Goal: Task Accomplishment & Management: Use online tool/utility

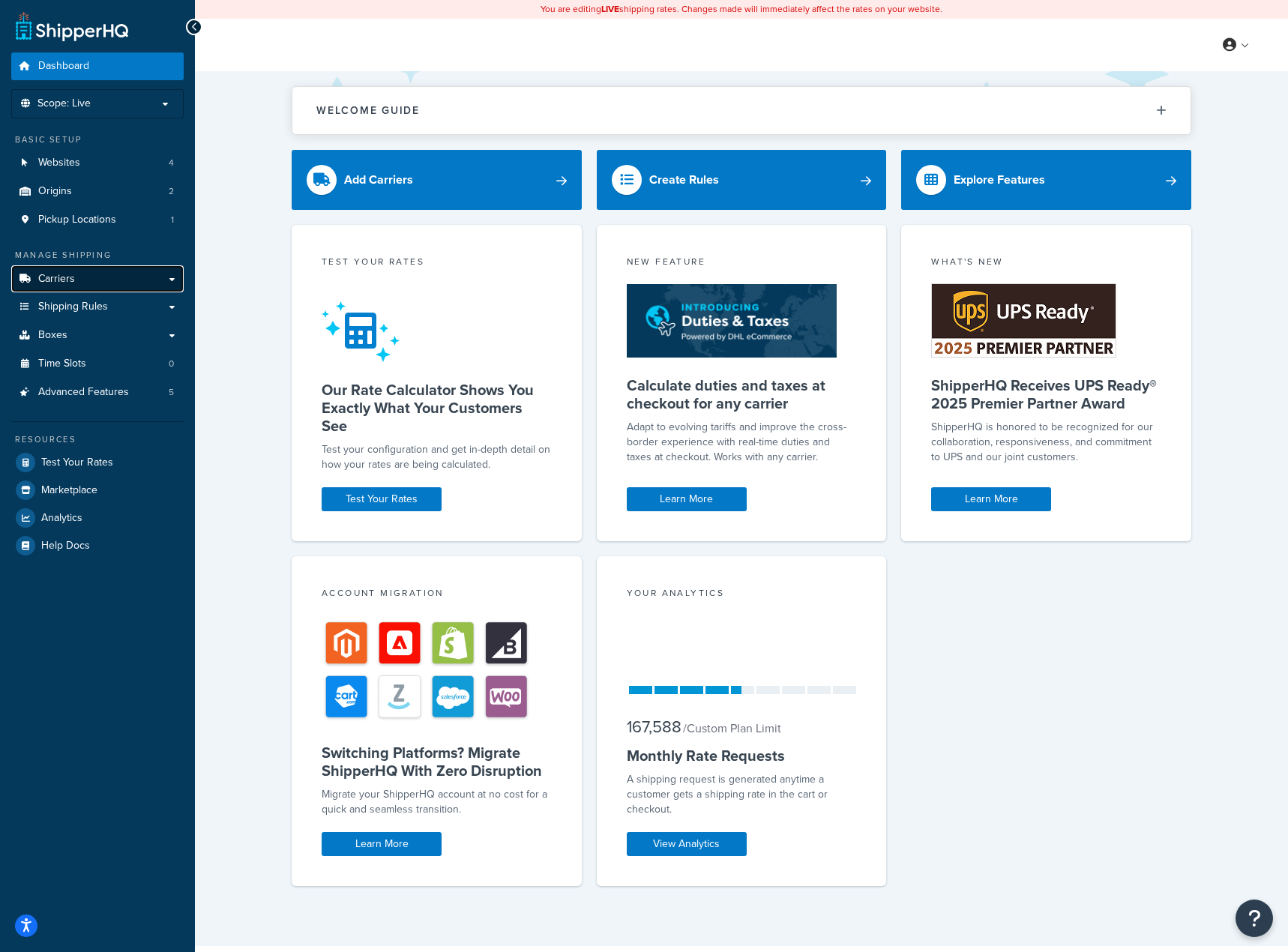
click at [90, 283] on link "Carriers" at bounding box center [97, 279] width 172 height 28
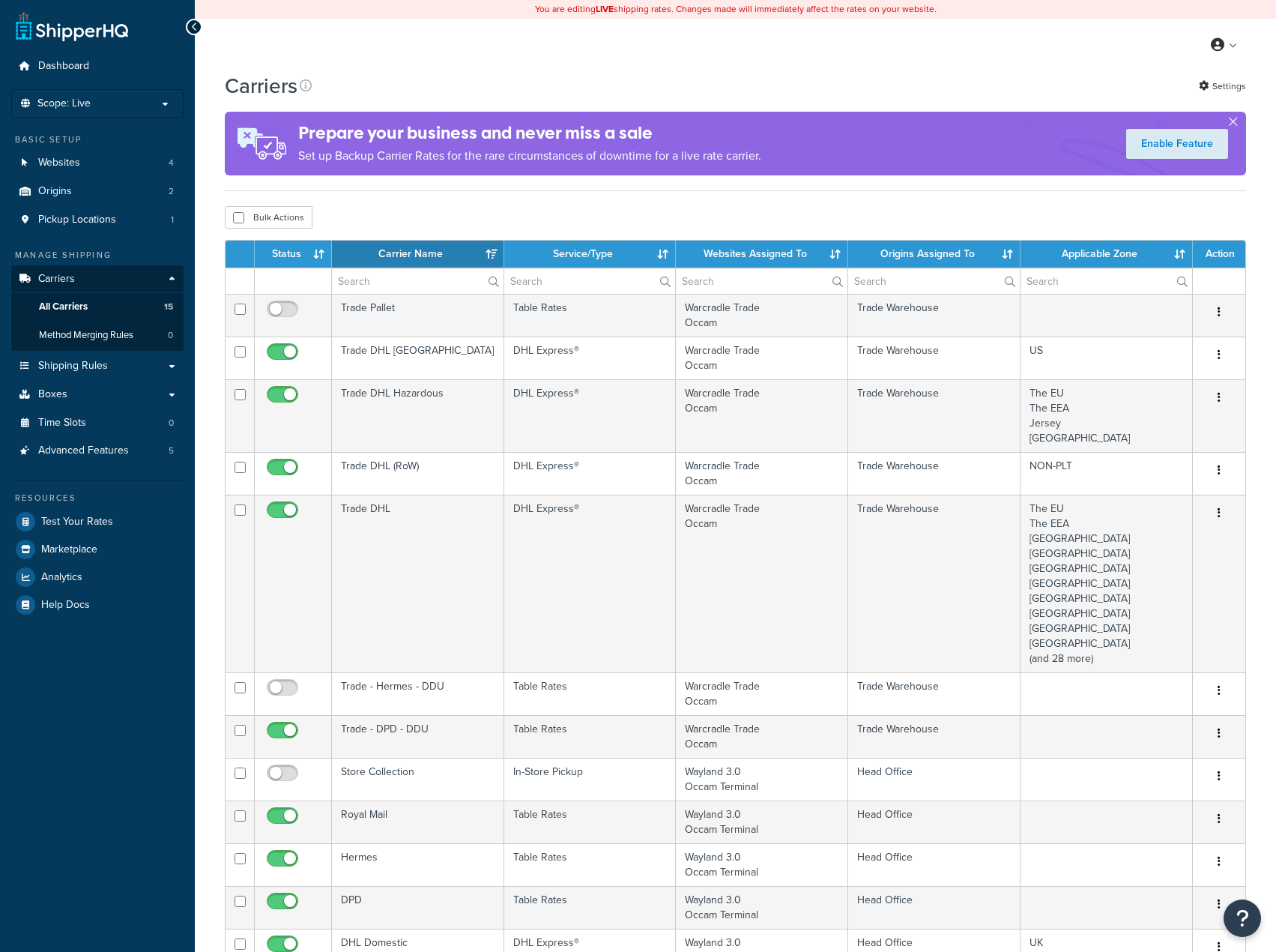
select select "15"
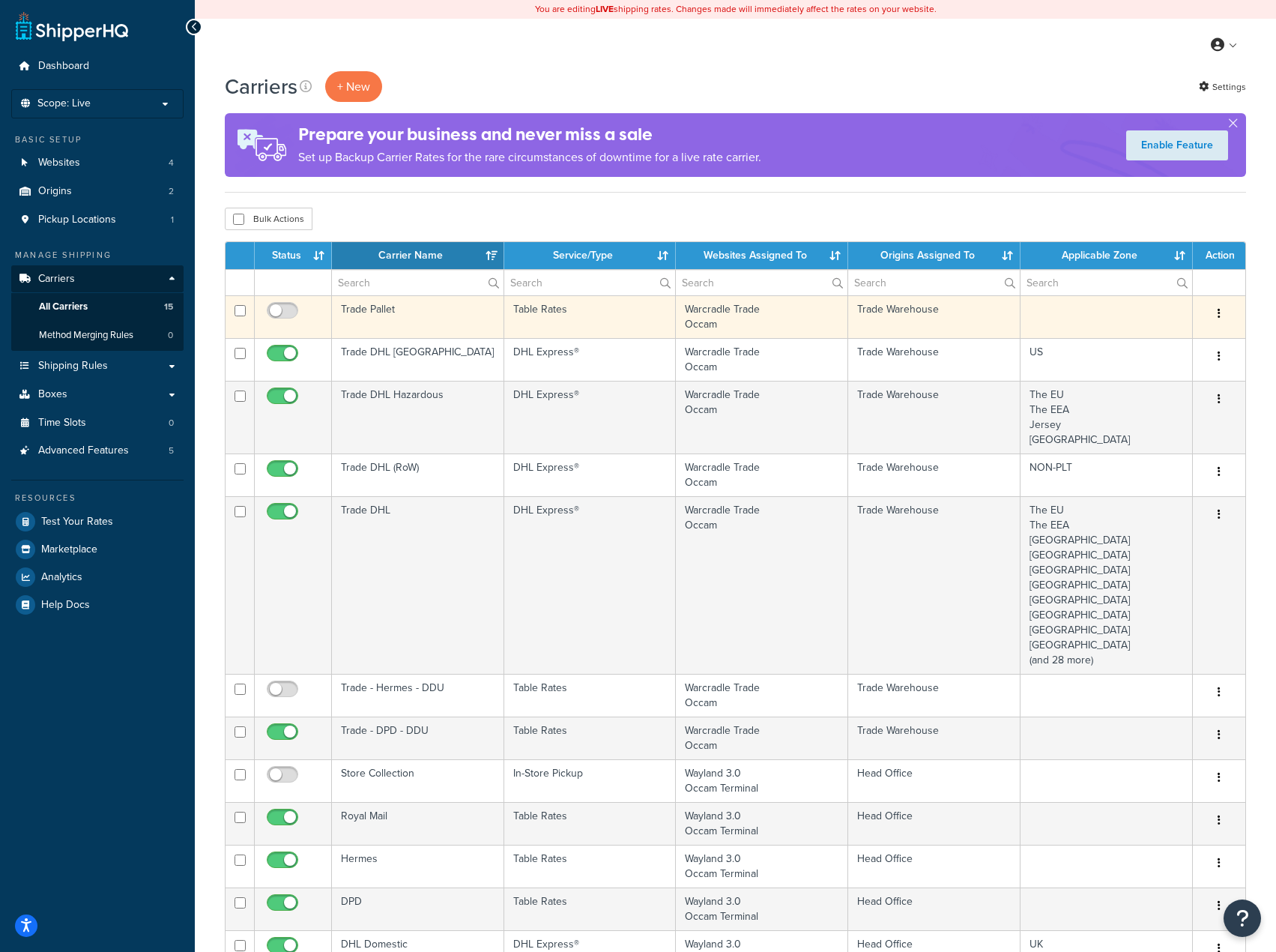
click at [442, 317] on td "Trade Pallet" at bounding box center [418, 316] width 172 height 43
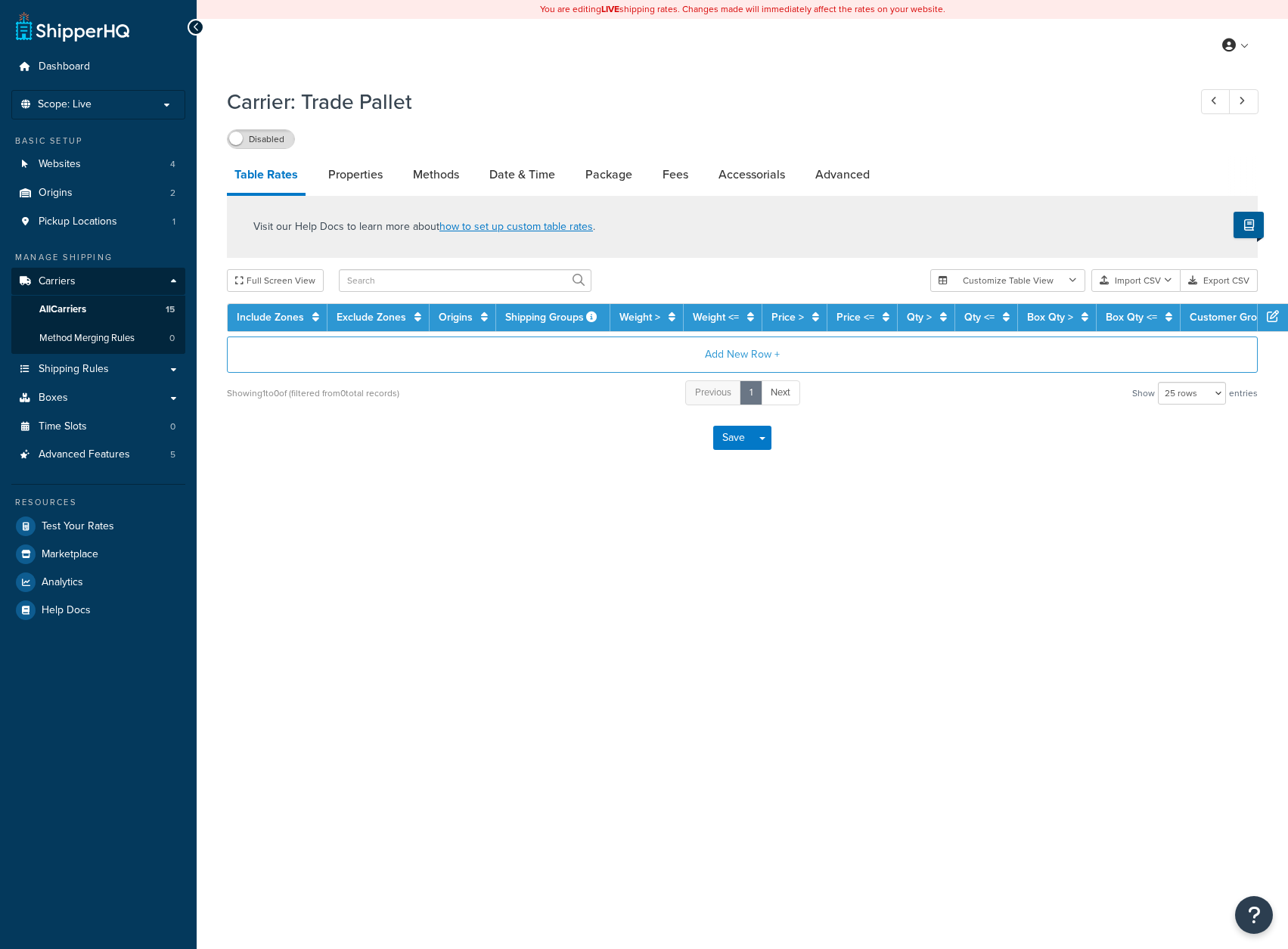
select select "25"
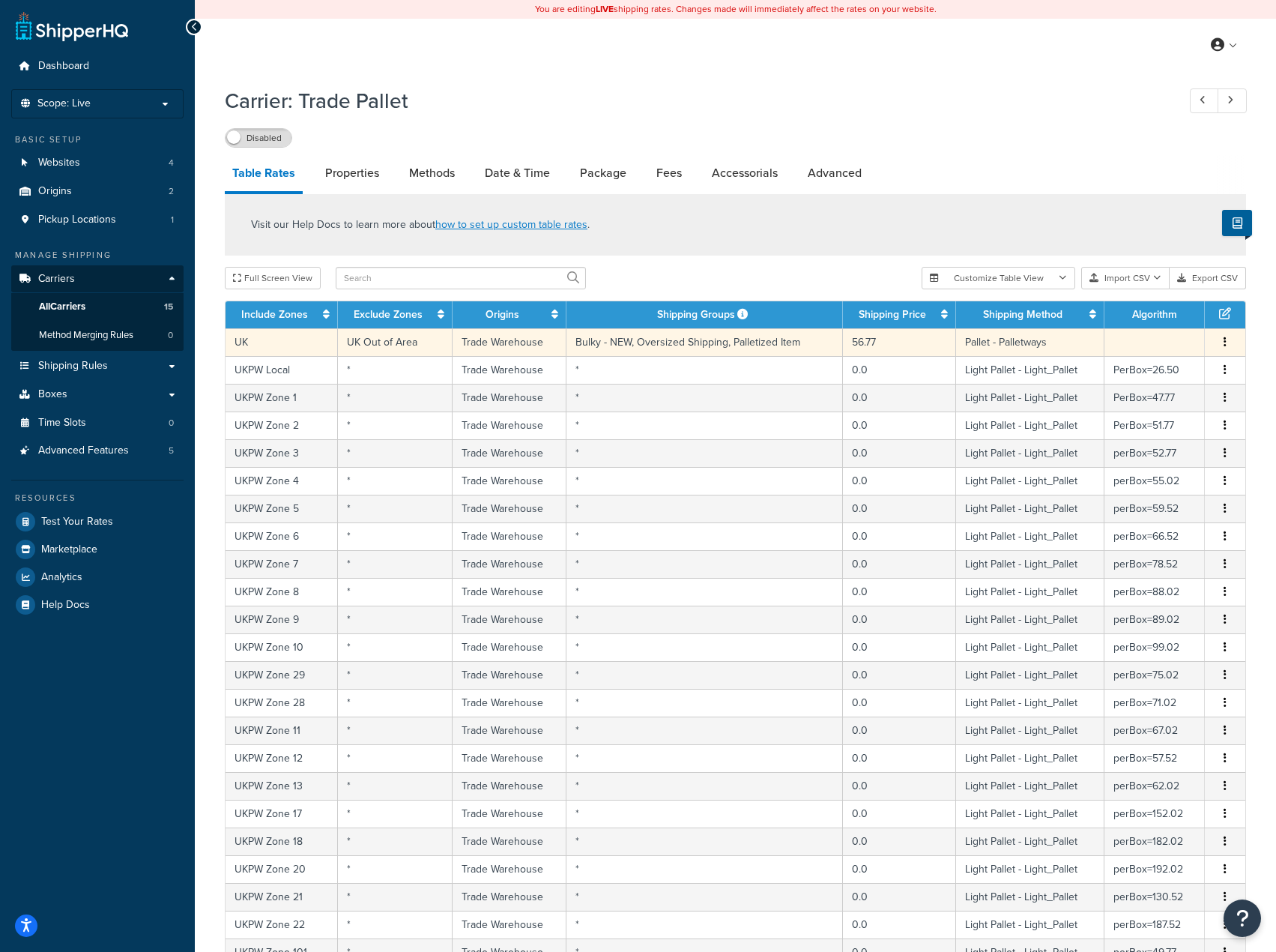
scroll to position [75, 0]
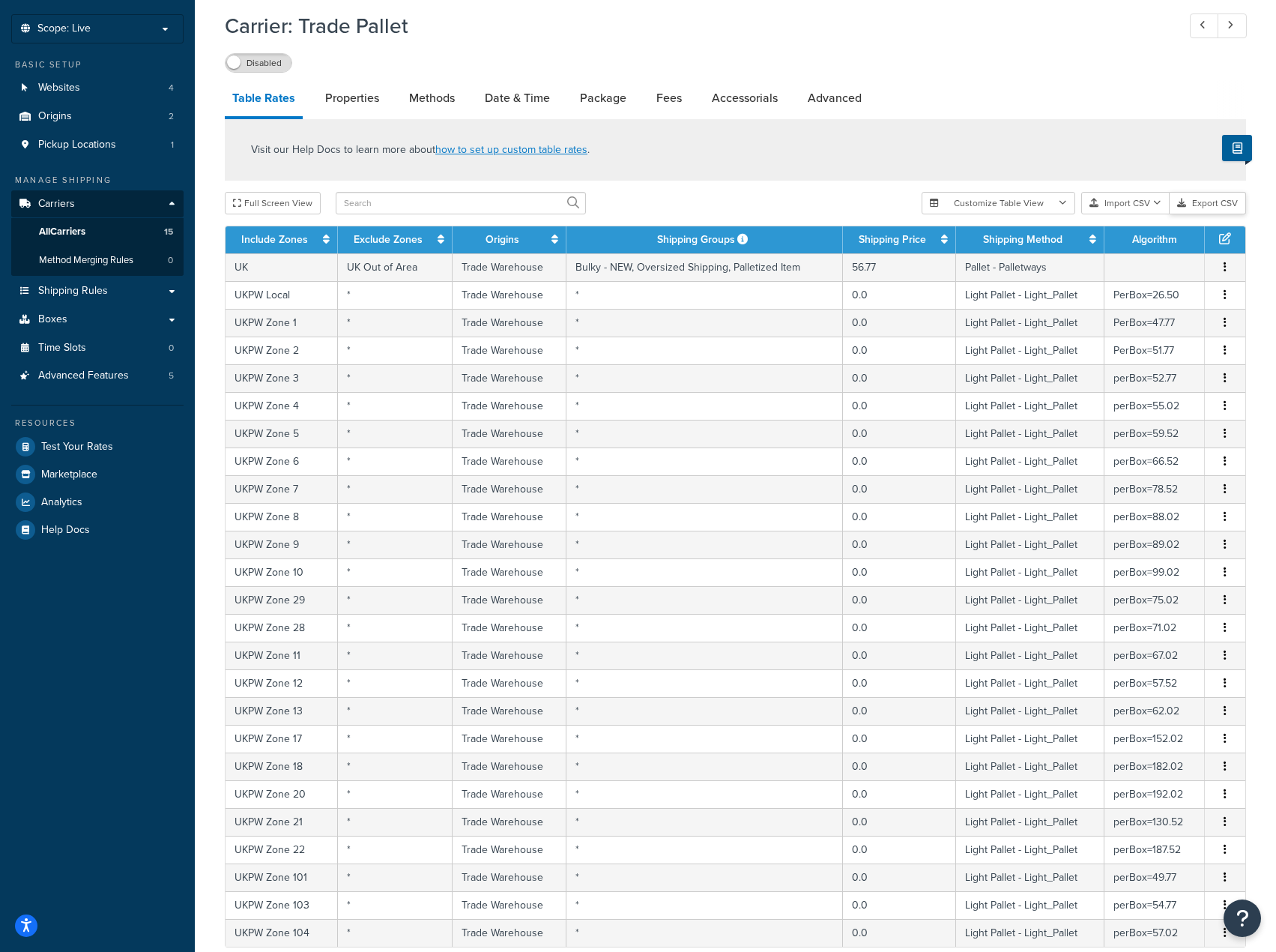
click at [1210, 202] on button "Export CSV" at bounding box center [1207, 203] width 76 height 23
click at [596, 93] on link "Package" at bounding box center [603, 97] width 61 height 36
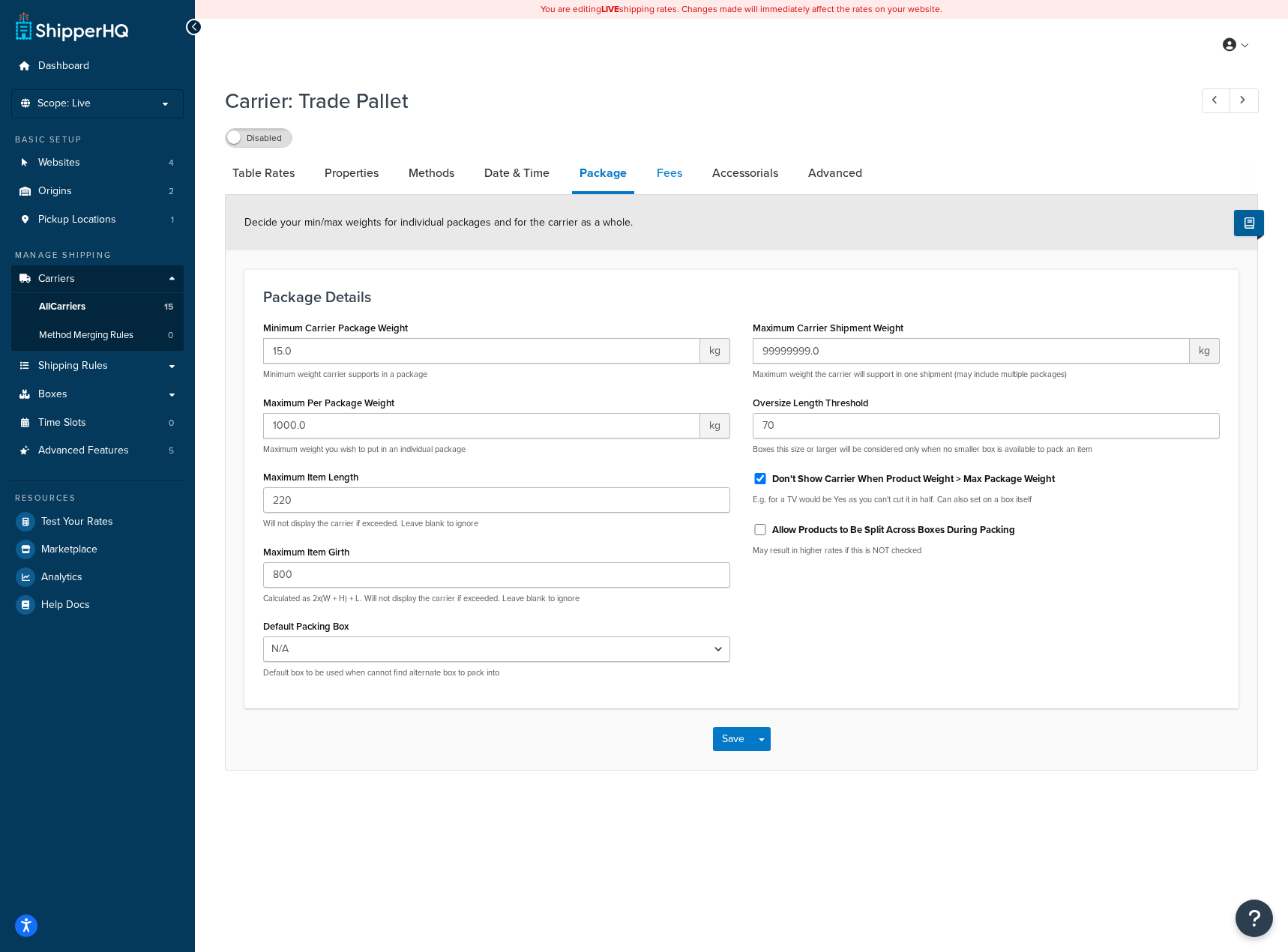
click at [668, 178] on link "Fees" at bounding box center [670, 172] width 40 height 36
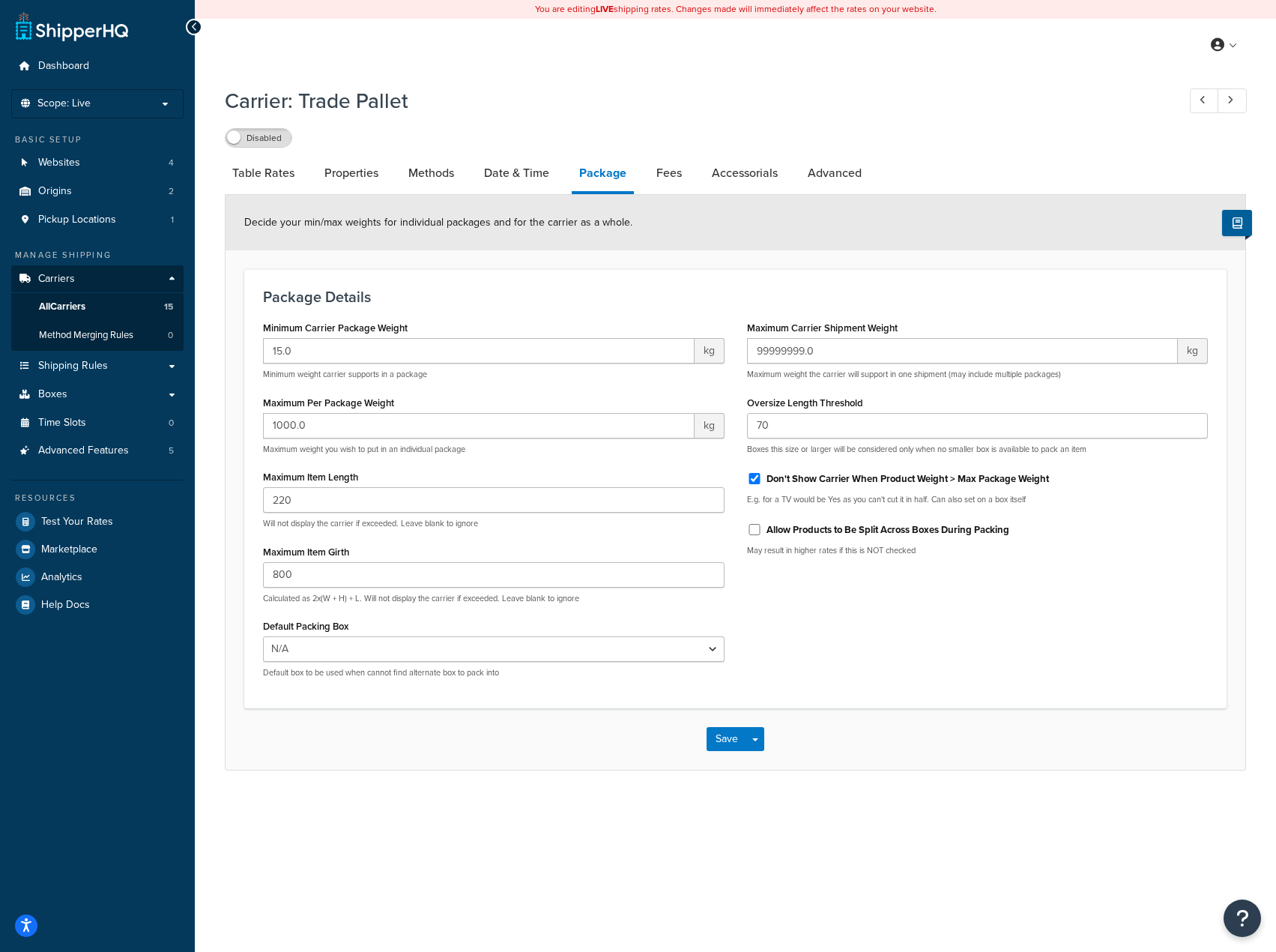
select select "AFTER"
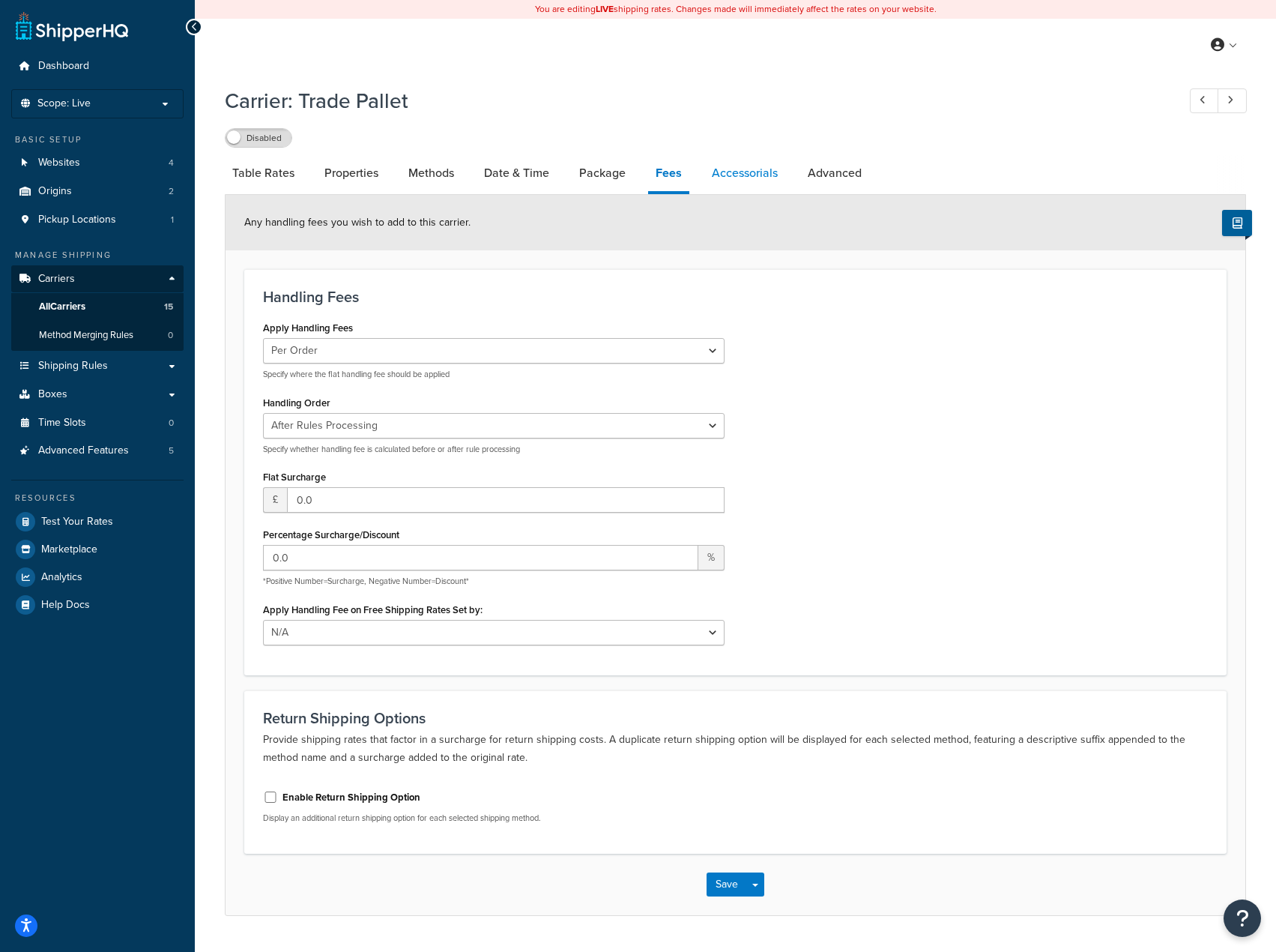
click at [760, 183] on link "Accessorials" at bounding box center [745, 172] width 81 height 36
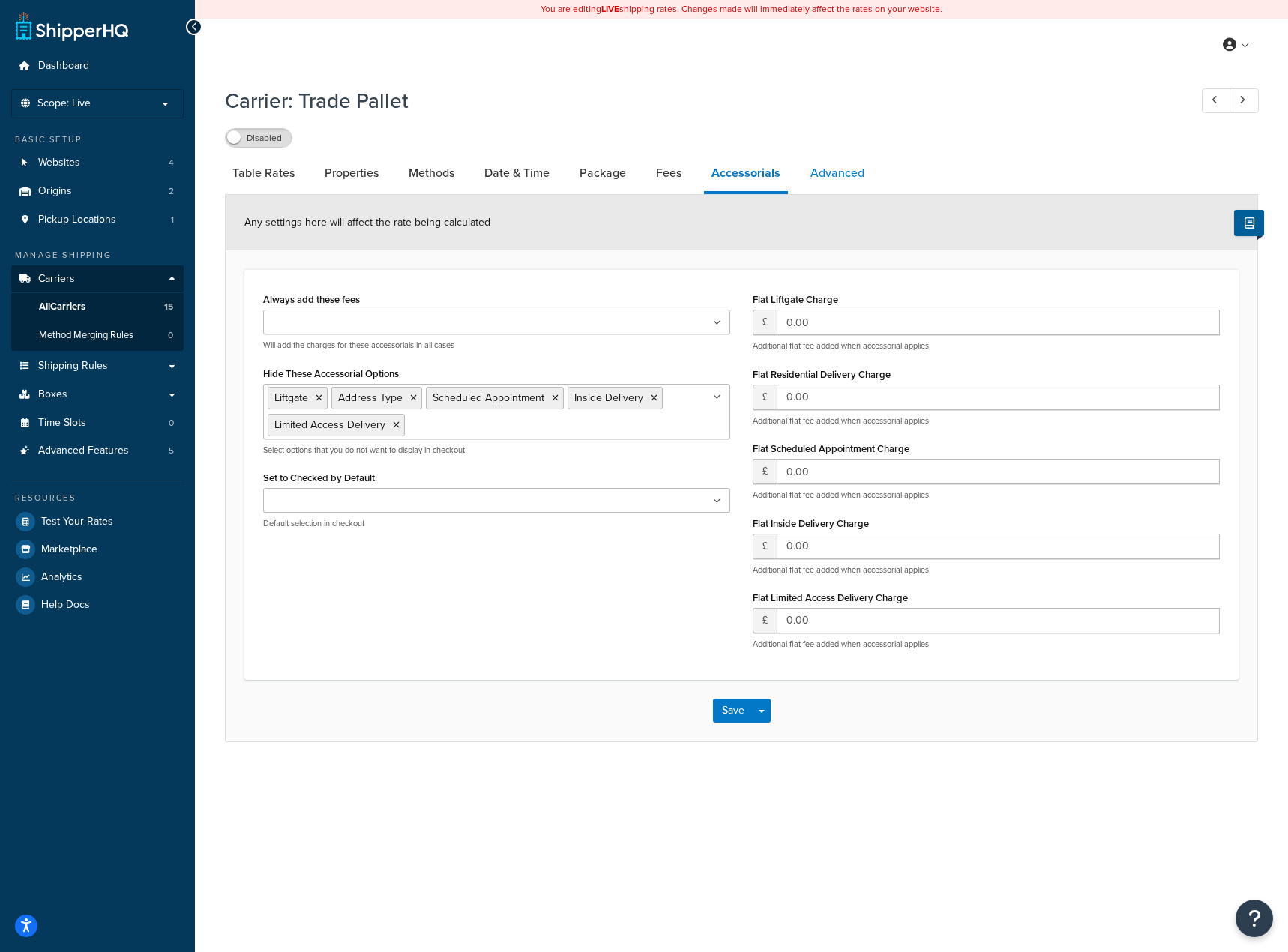
click at [862, 183] on link "Advanced" at bounding box center [837, 172] width 69 height 36
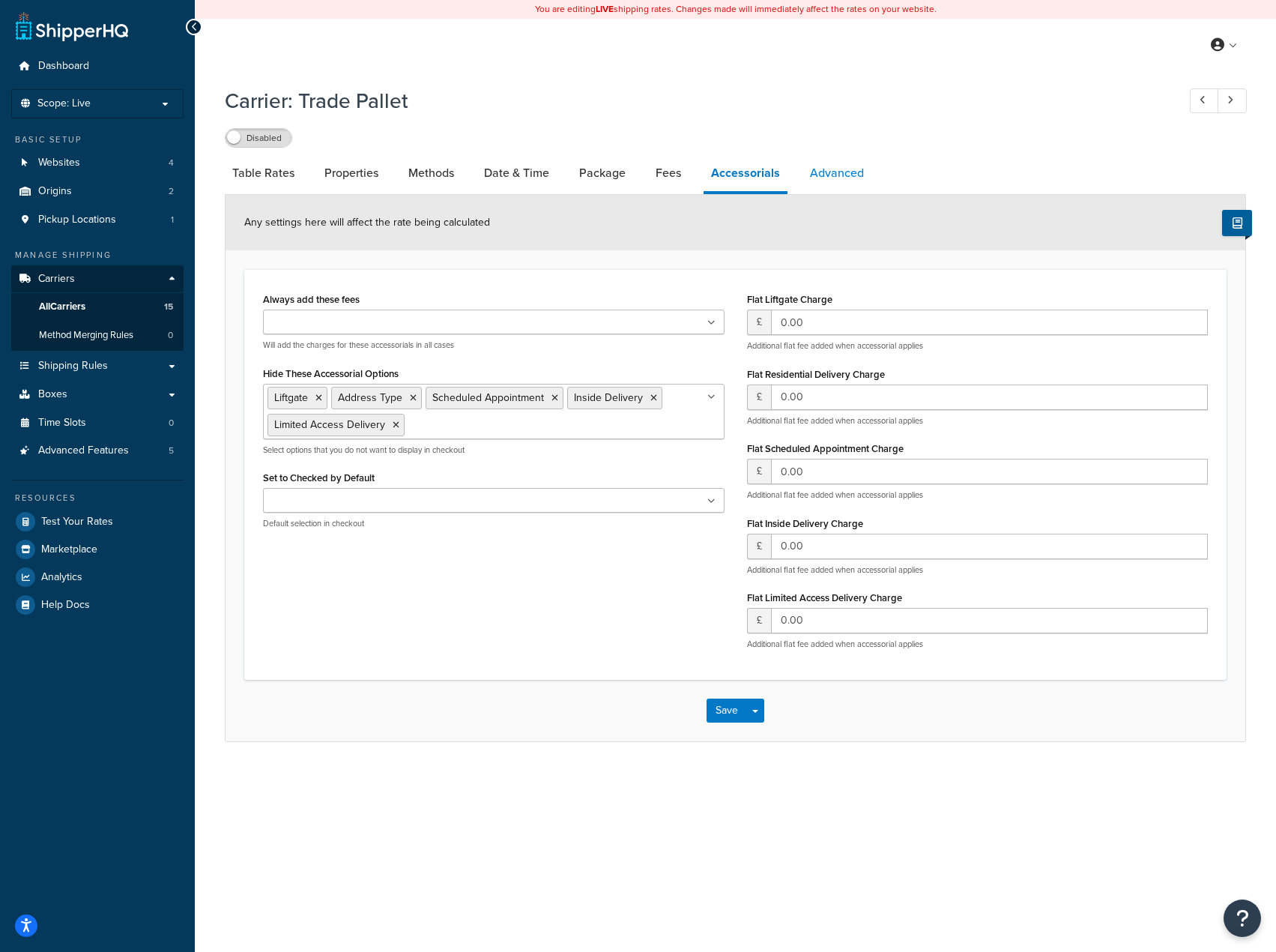
select select "false"
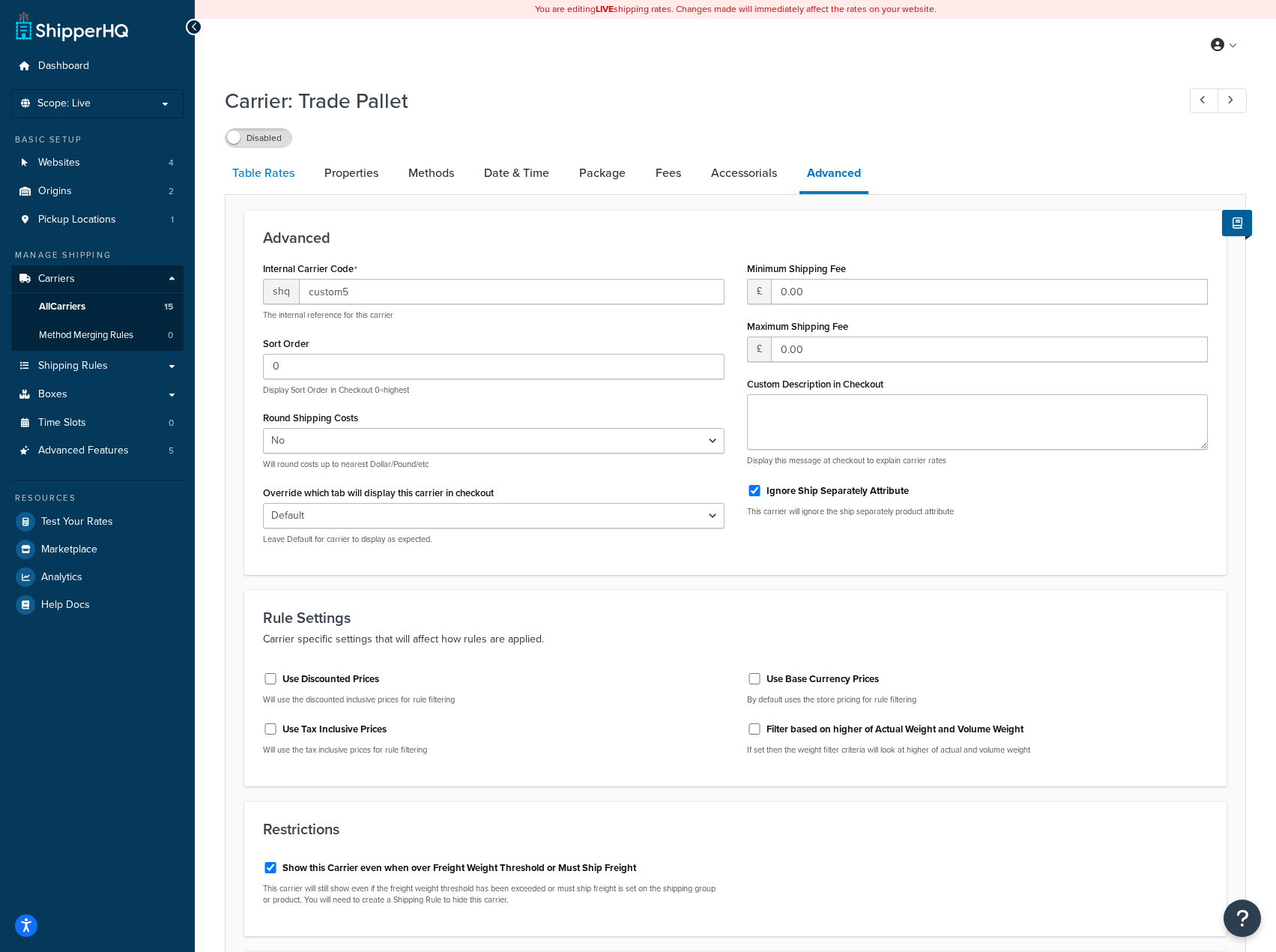
drag, startPoint x: 343, startPoint y: 172, endPoint x: 291, endPoint y: 182, distance: 53.0
click at [341, 172] on link "Properties" at bounding box center [351, 172] width 69 height 36
select select "HIGHEST"
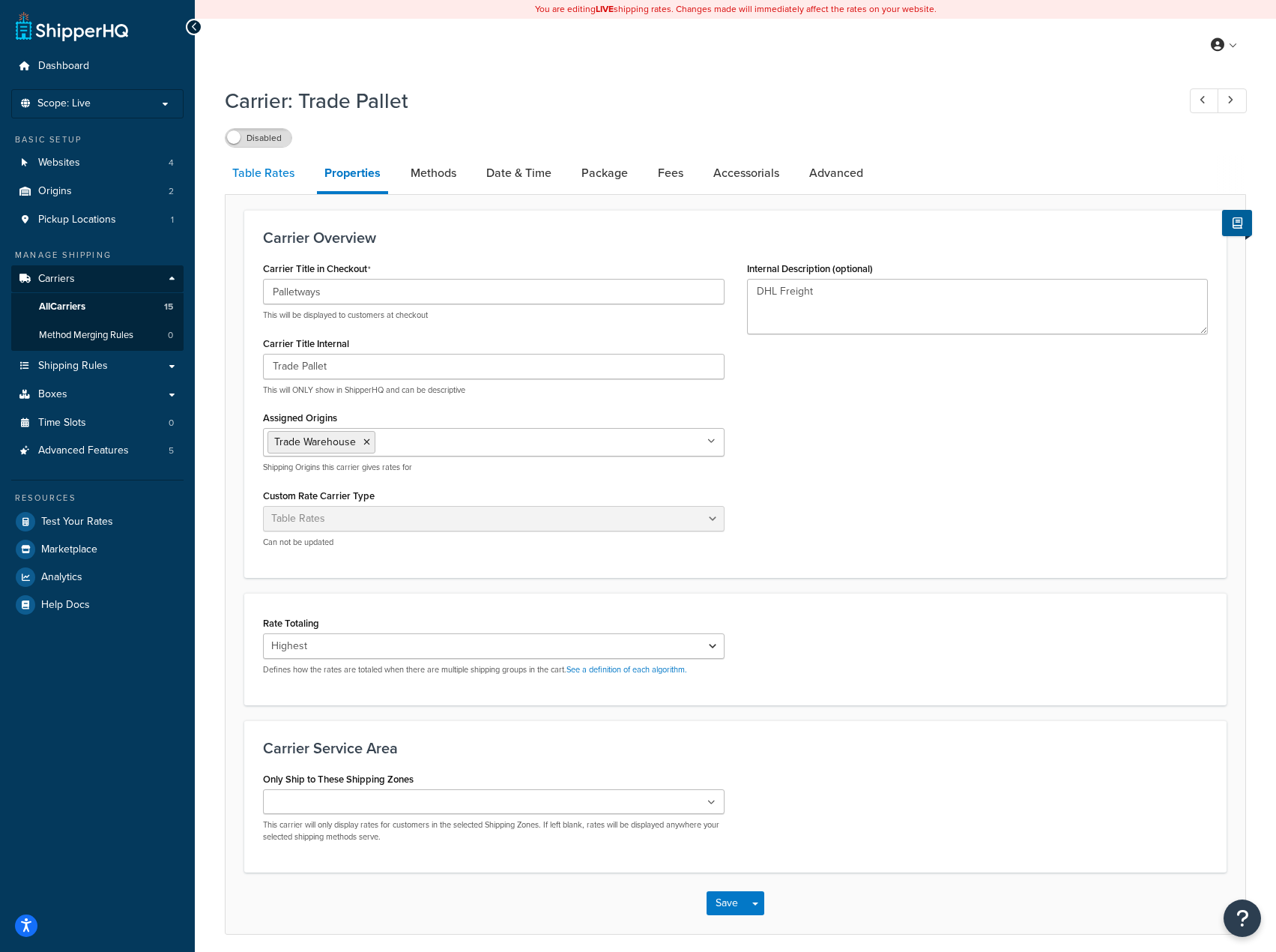
click at [260, 178] on link "Table Rates" at bounding box center [263, 172] width 77 height 36
select select "25"
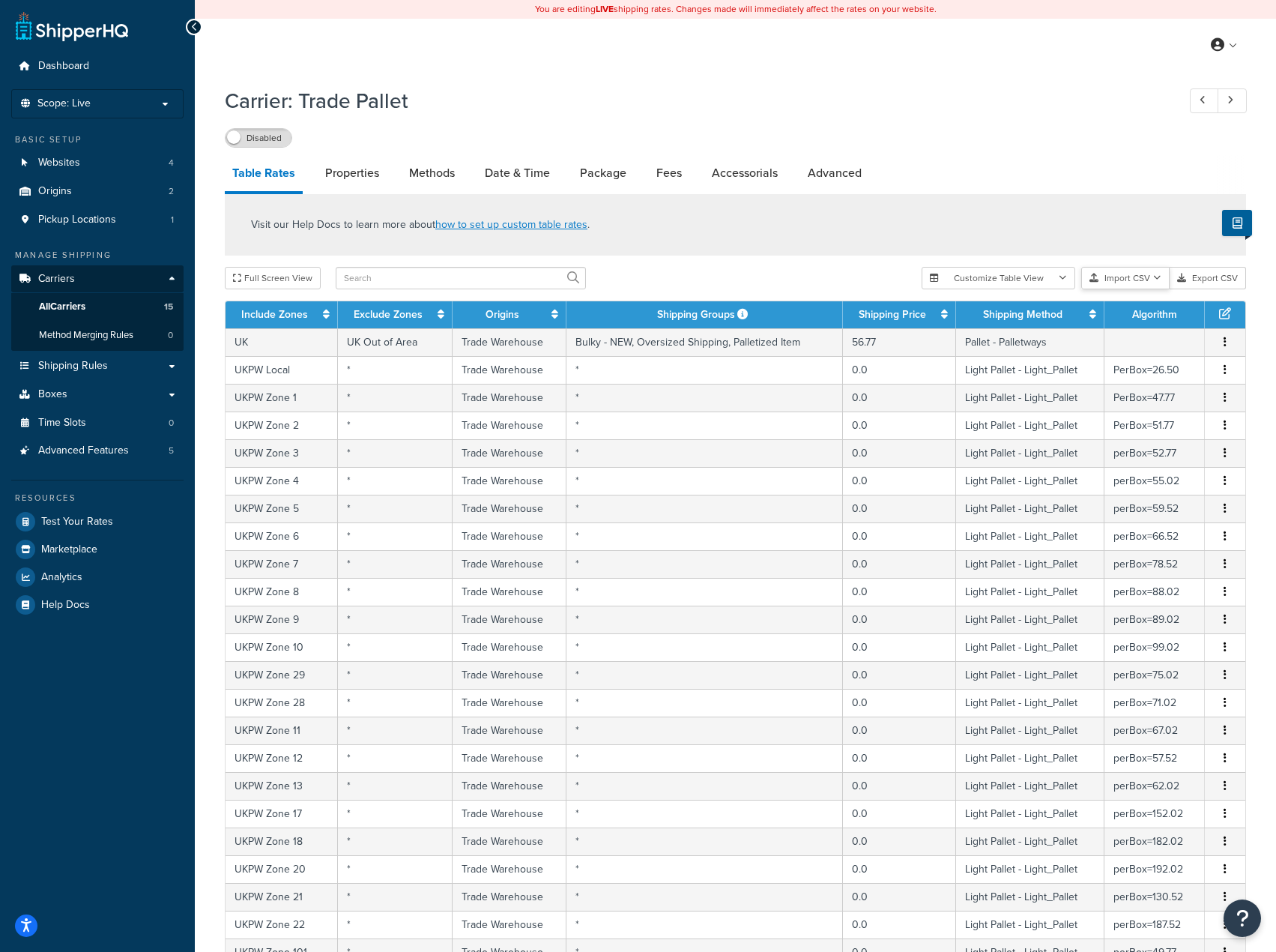
click at [1126, 282] on button "Import CSV" at bounding box center [1126, 278] width 88 height 23
click at [1133, 289] on div "Customize Table View Show all columns Show selected columns Import CSV Import a…" at bounding box center [1084, 278] width 325 height 23
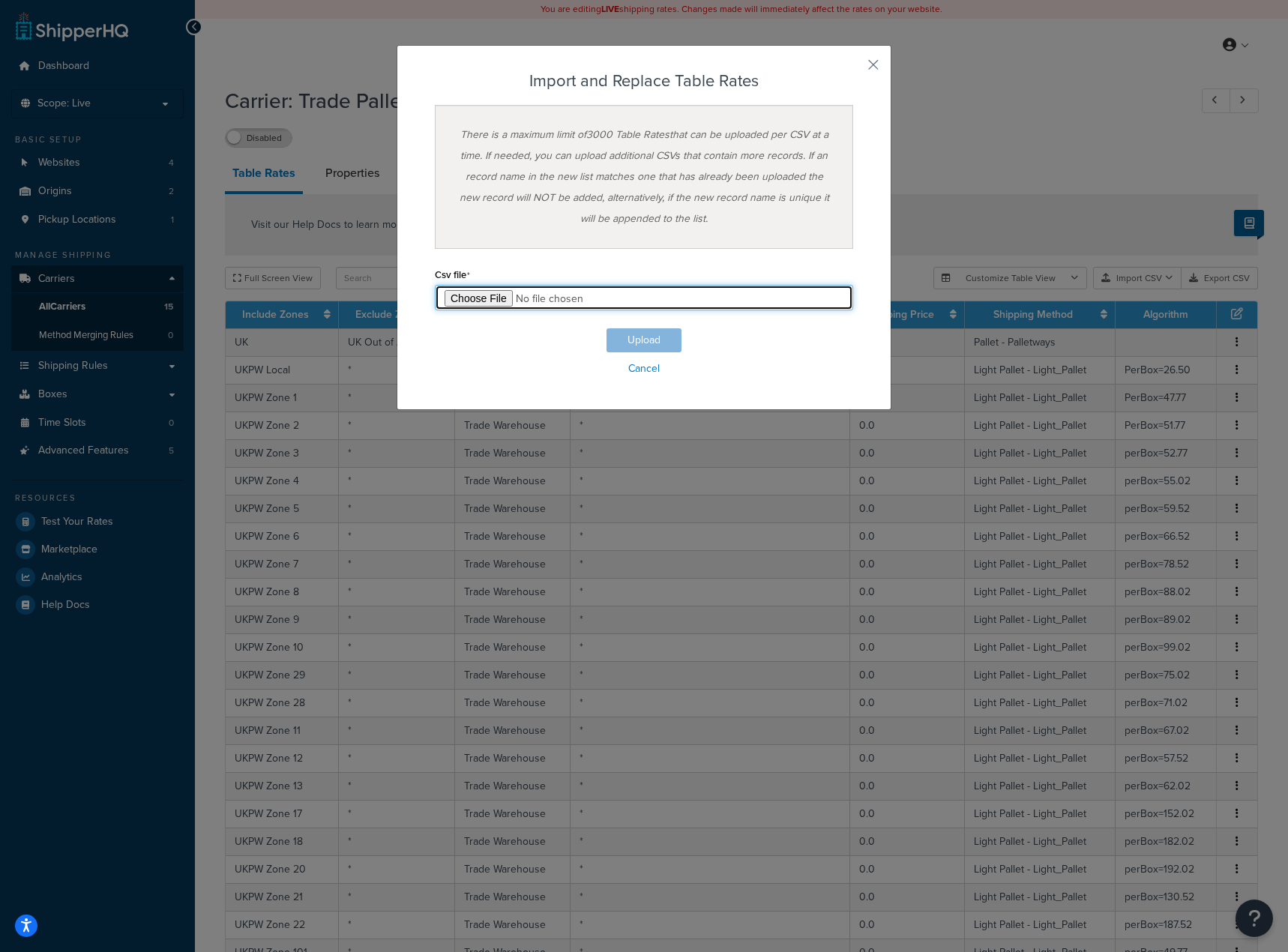
click at [486, 304] on input "file" at bounding box center [644, 297] width 418 height 26
type input "C:\fakepath\Table Rate Export-Remove.csv"
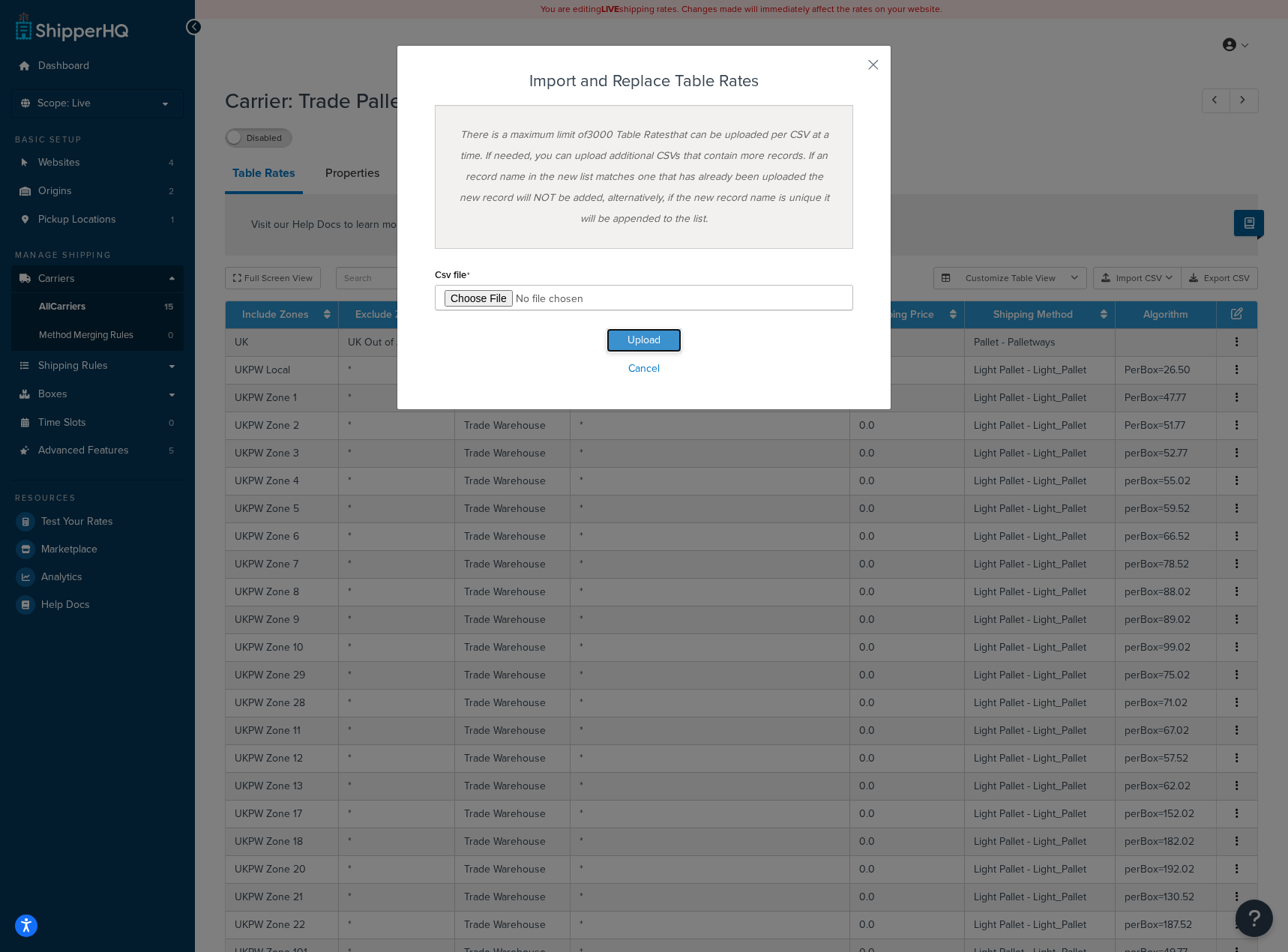
click at [641, 342] on button "Upload" at bounding box center [644, 340] width 75 height 24
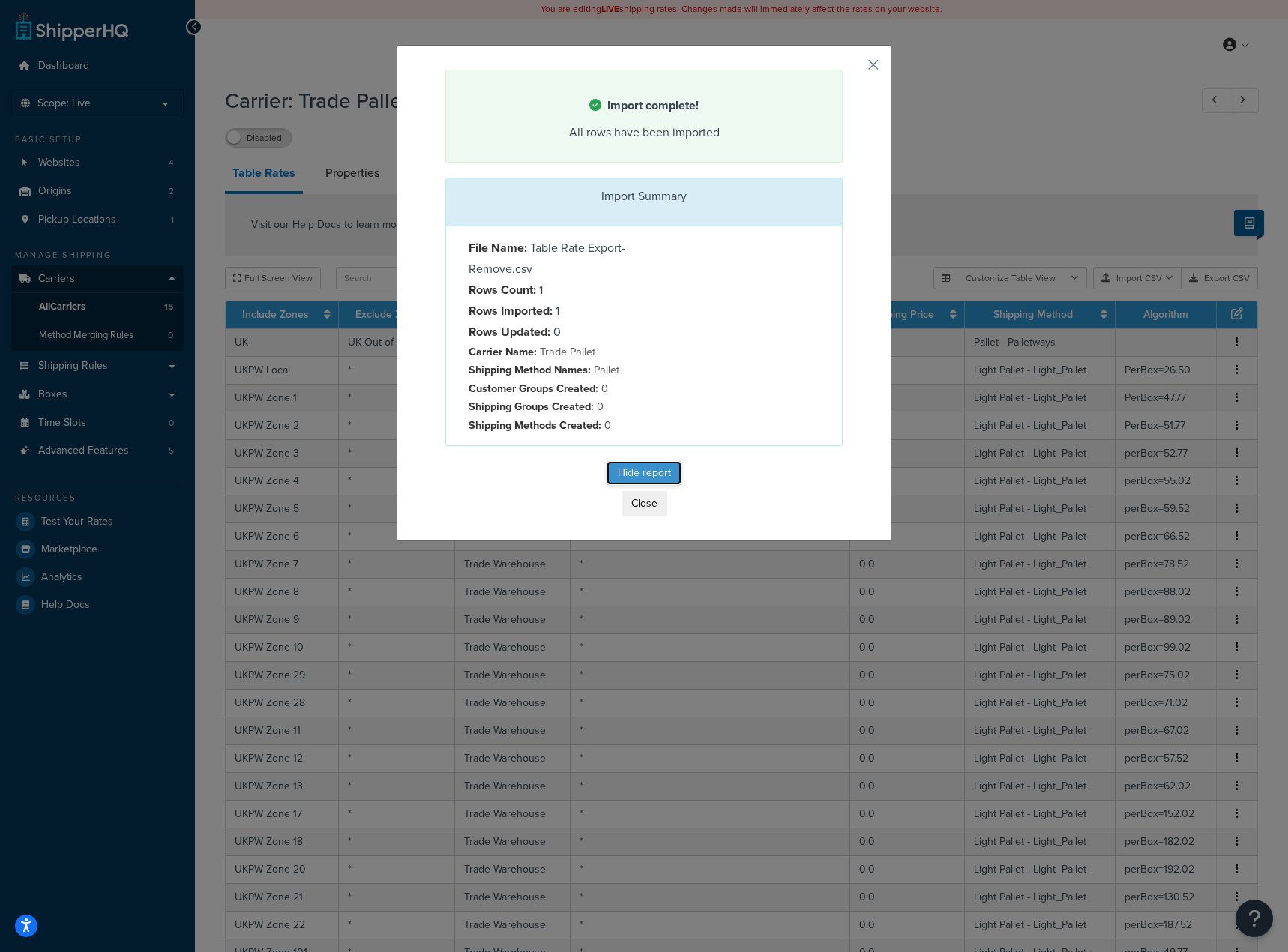
click at [657, 473] on button "Hide report" at bounding box center [644, 472] width 75 height 24
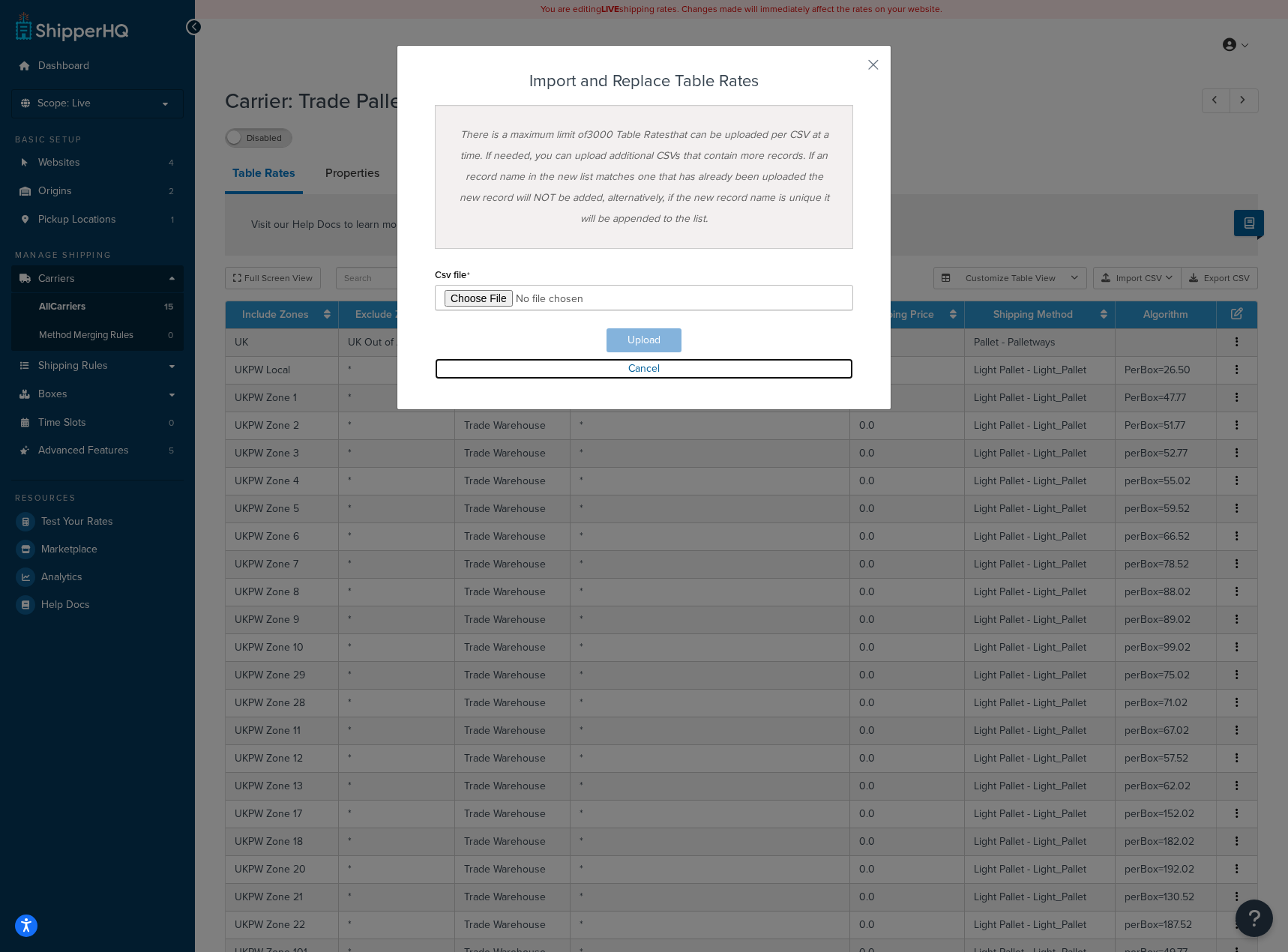
click at [642, 377] on link "Cancel" at bounding box center [644, 369] width 418 height 21
